Goal: Check status: Check status

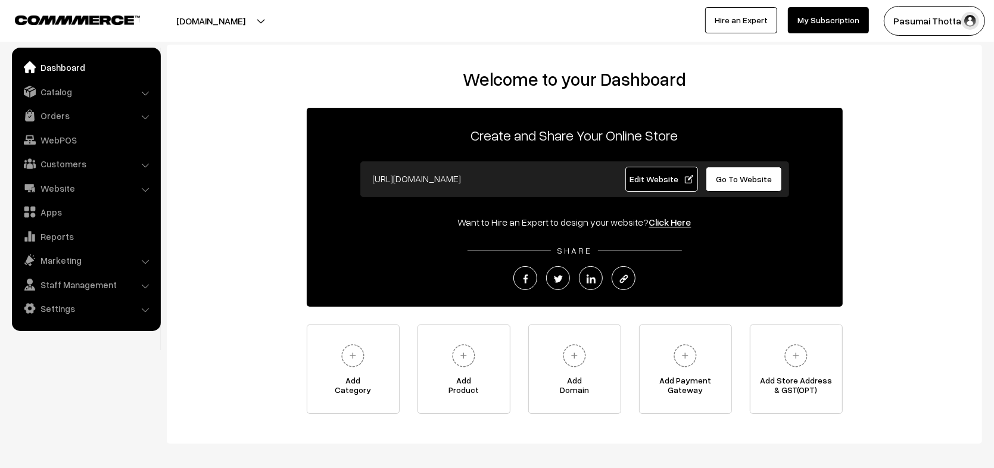
click at [80, 126] on ul "Dashboard Catalog" at bounding box center [86, 190] width 149 height 284
click at [80, 124] on link "Orders" at bounding box center [86, 115] width 142 height 21
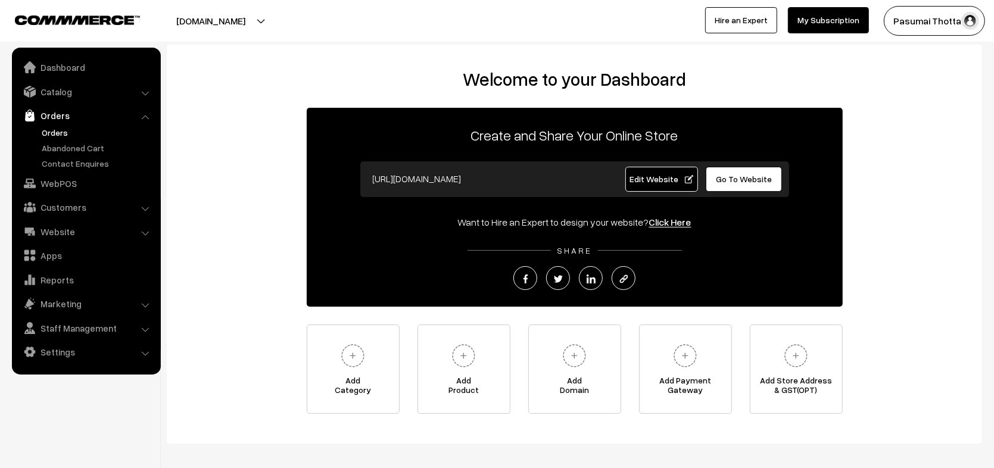
click at [62, 130] on link "Orders" at bounding box center [98, 132] width 118 height 13
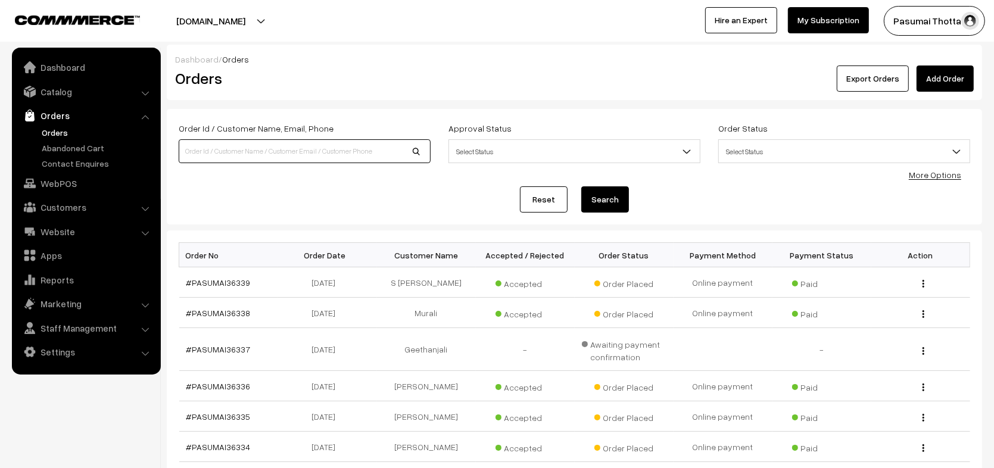
click at [312, 159] on input at bounding box center [305, 151] width 252 height 24
paste input "PASUMAI3620"
type input "PASUMAI3620"
click at [625, 206] on button "Search" at bounding box center [605, 199] width 48 height 26
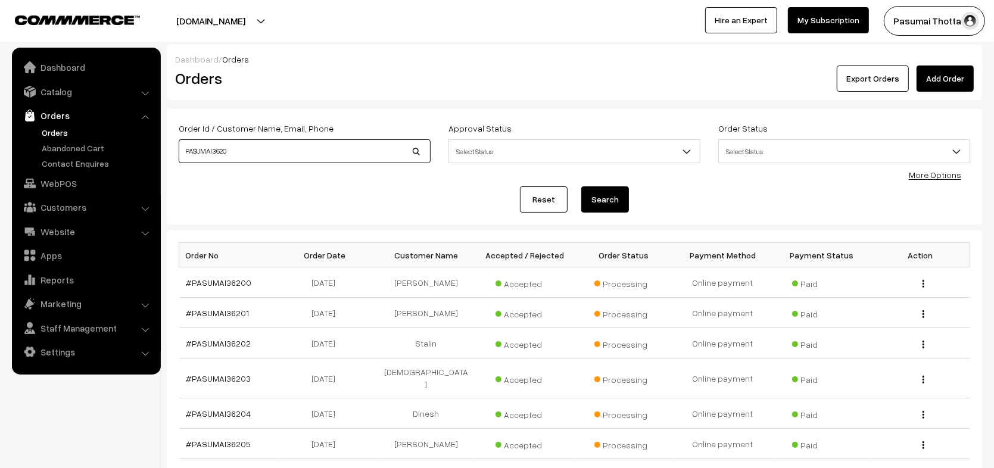
click at [253, 151] on input "PASUMAI3620" at bounding box center [305, 151] width 252 height 24
click at [253, 195] on div "Reset Search" at bounding box center [575, 199] width 792 height 26
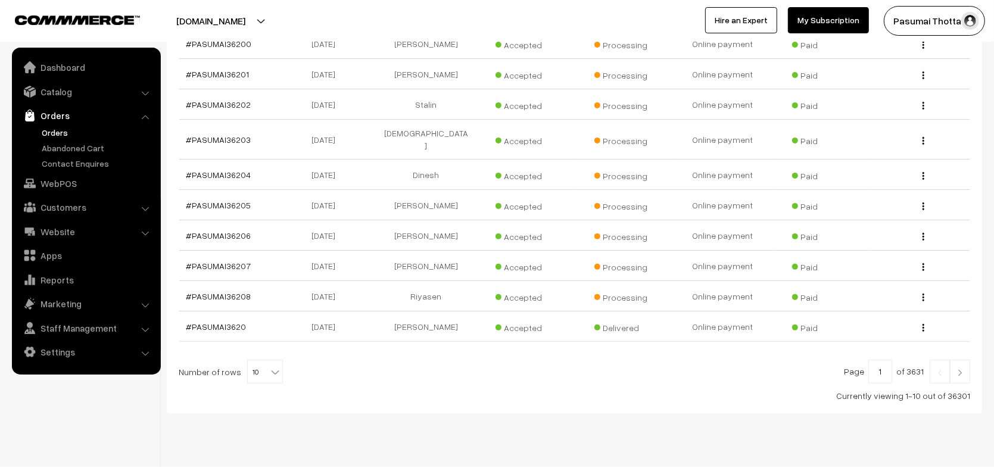
scroll to position [251, 0]
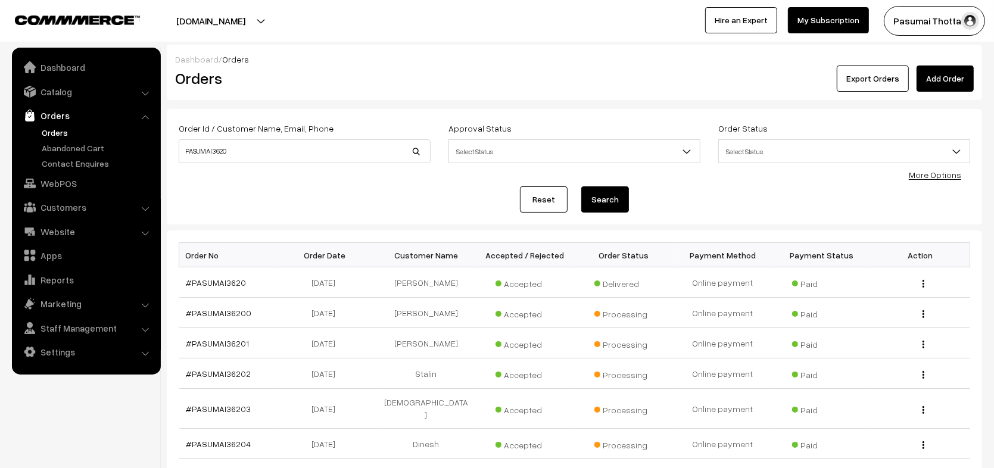
click at [64, 134] on link "Orders" at bounding box center [98, 132] width 118 height 13
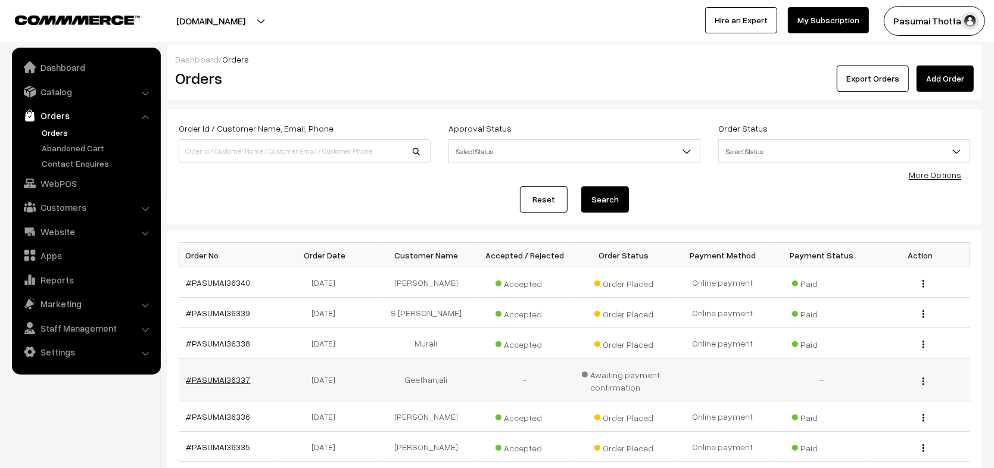
drag, startPoint x: 260, startPoint y: 379, endPoint x: 191, endPoint y: 378, distance: 69.1
click at [191, 378] on td "#PASUMAI36337" at bounding box center [228, 380] width 99 height 43
